Goal: Task Accomplishment & Management: Use online tool/utility

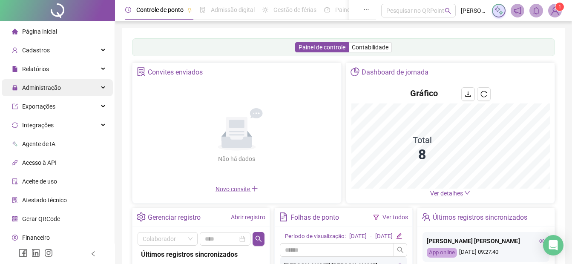
click at [29, 89] on span "Administração" at bounding box center [41, 87] width 39 height 7
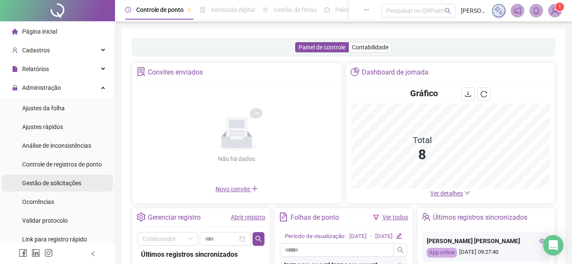
click at [56, 184] on span "Gestão de solicitações" at bounding box center [51, 183] width 59 height 7
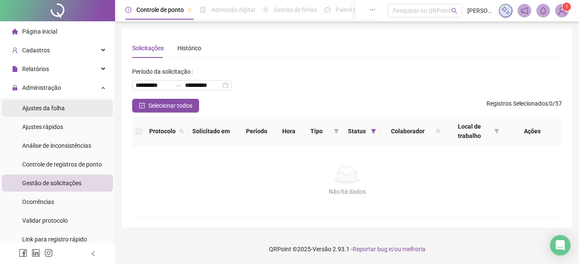
click at [29, 111] on span "Ajustes da folha" at bounding box center [43, 108] width 43 height 7
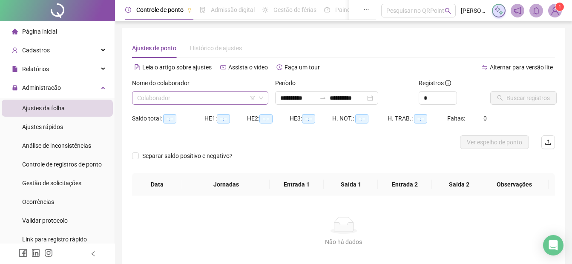
click at [153, 93] on input "search" at bounding box center [196, 98] width 118 height 13
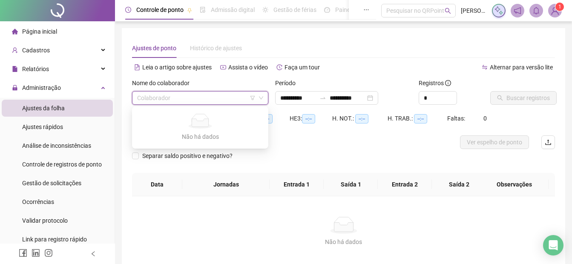
type input "**********"
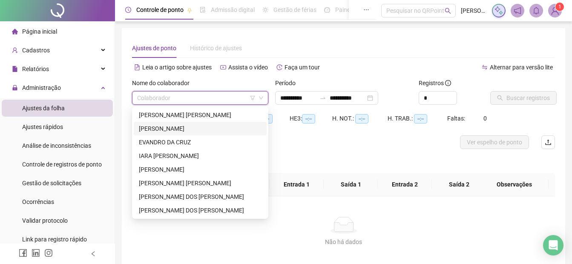
click at [157, 132] on div "[PERSON_NAME]" at bounding box center [200, 128] width 123 height 9
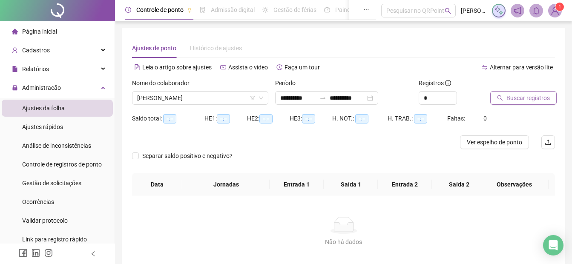
click at [519, 96] on span "Buscar registros" at bounding box center [528, 97] width 43 height 9
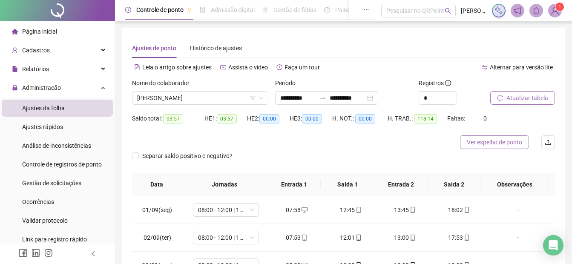
click at [503, 146] on span "Ver espelho de ponto" at bounding box center [494, 142] width 55 height 9
